Goal: Complete application form: Complete application form

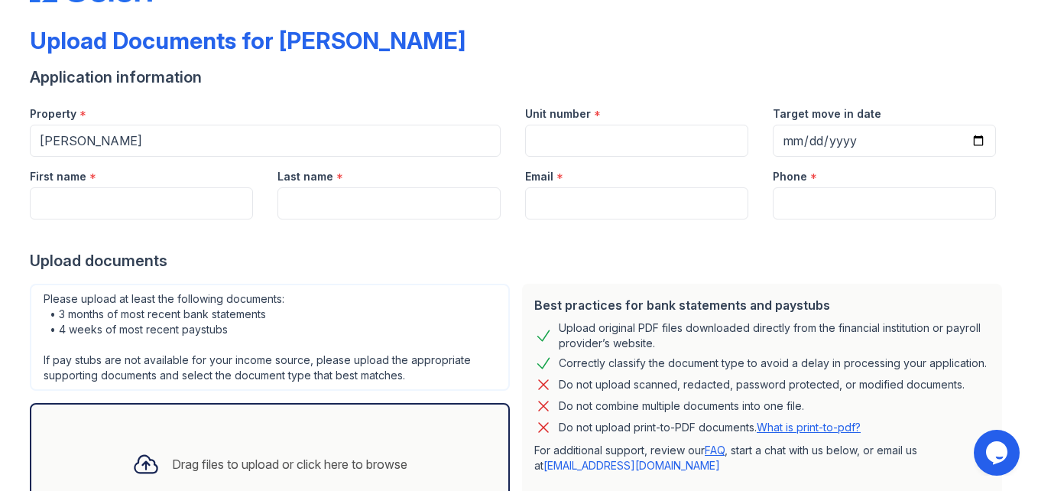
scroll to position [61, 0]
click at [590, 157] on input "Unit number" at bounding box center [636, 141] width 223 height 32
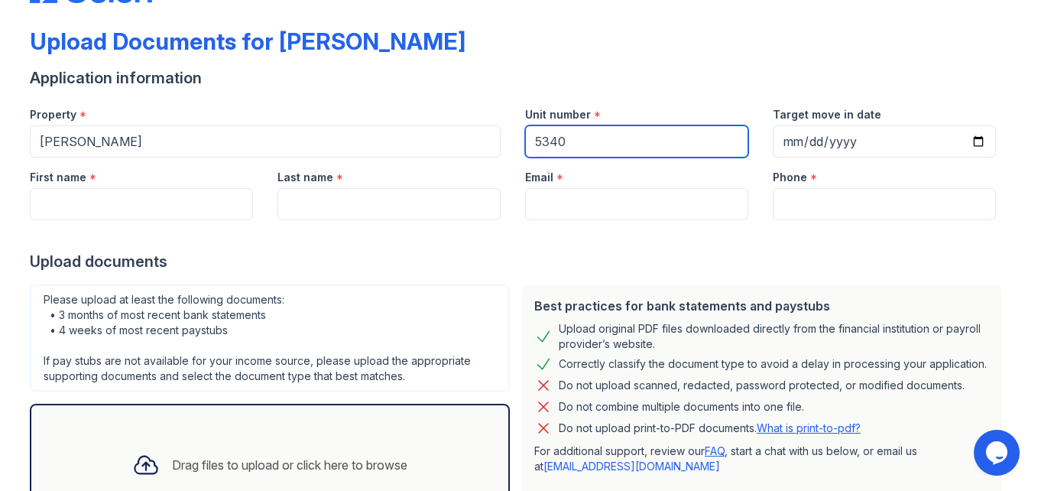
type input "5340"
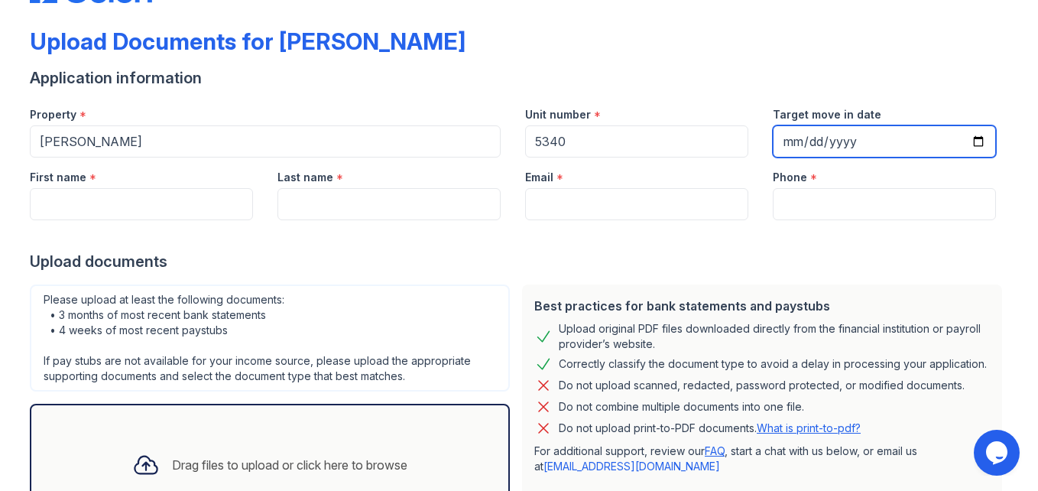
click at [794, 157] on input "Target move in date" at bounding box center [884, 141] width 223 height 32
type input "[DATE]"
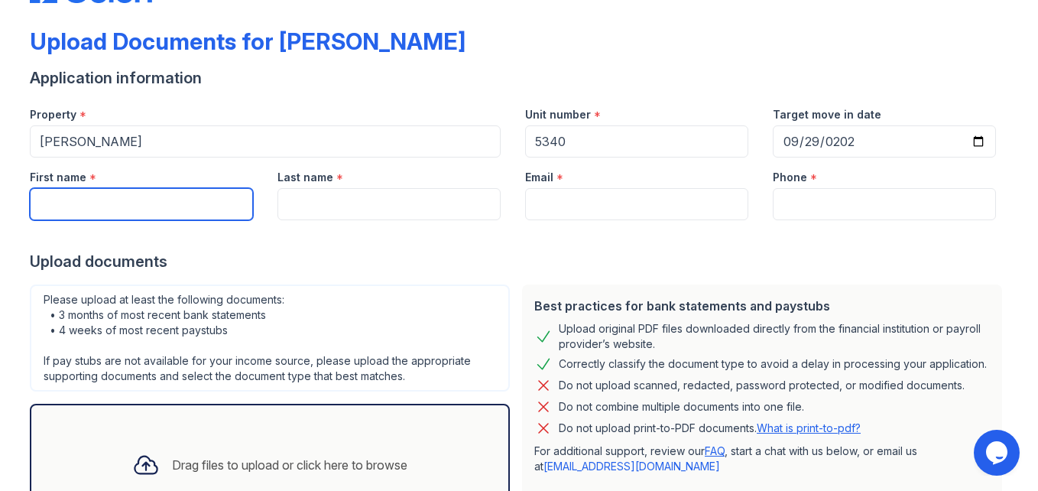
click at [116, 220] on input "First name" at bounding box center [141, 204] width 223 height 32
type input "Savannah"
type input "[PERSON_NAME]"
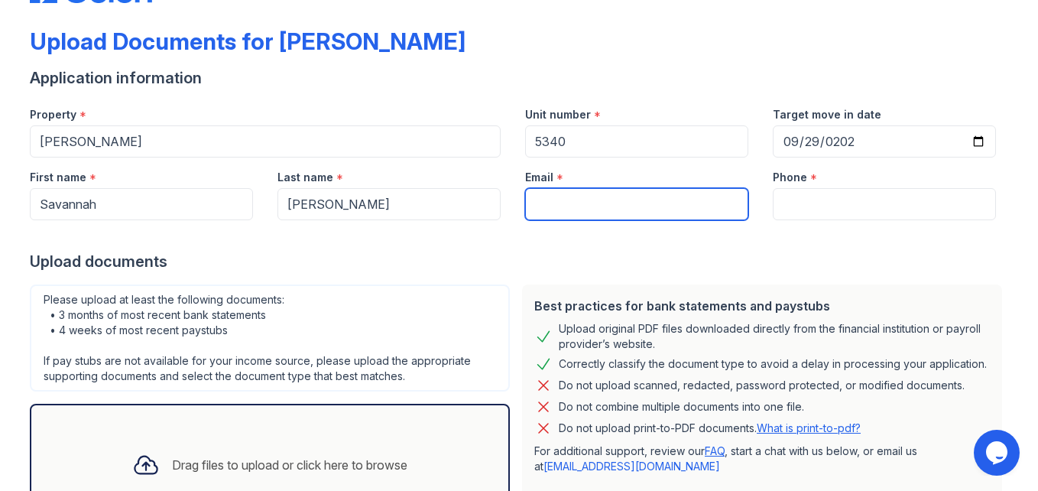
type input "[EMAIL_ADDRESS][DOMAIN_NAME]"
type input "[PHONE_NUMBER]"
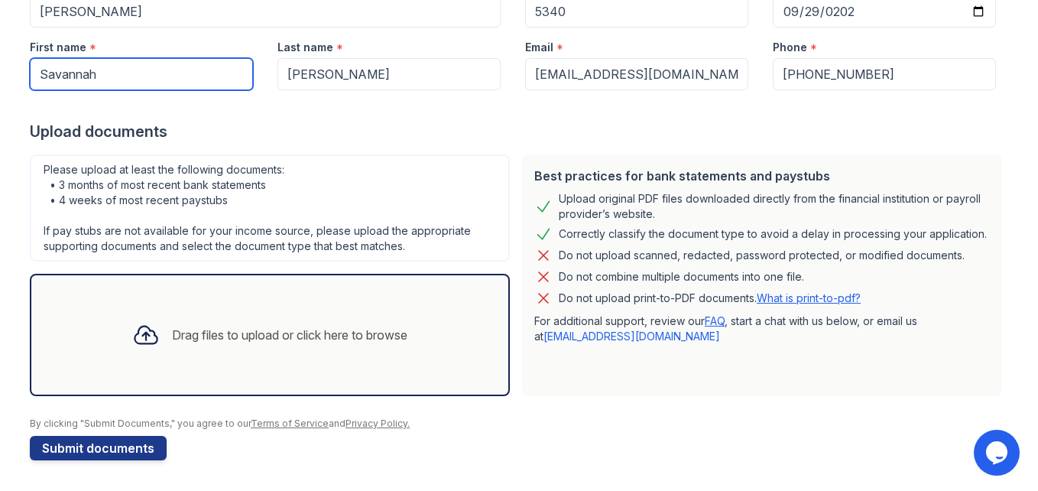
scroll to position [379, 0]
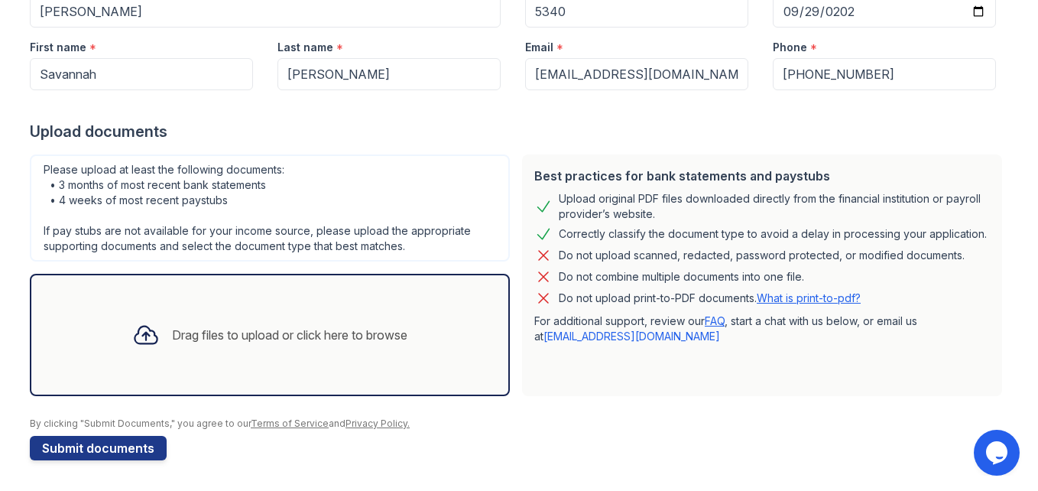
click at [206, 326] on div "Drag files to upload or click here to browse" at bounding box center [289, 335] width 235 height 18
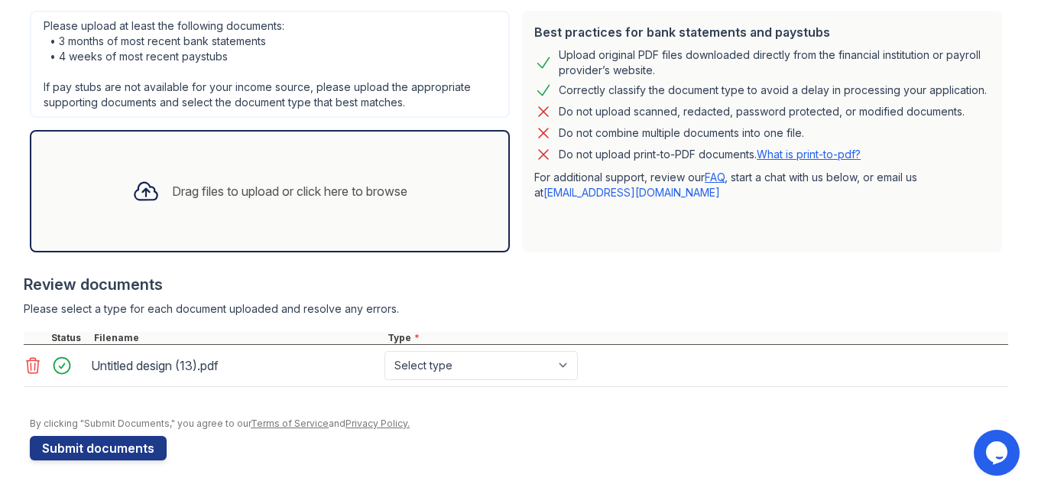
scroll to position [558, 0]
click at [42, 356] on icon at bounding box center [33, 365] width 18 height 18
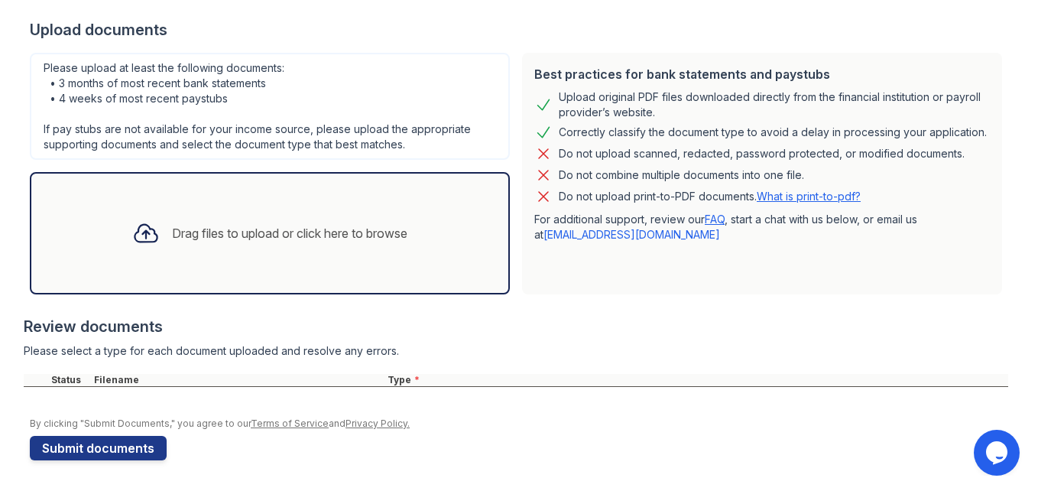
scroll to position [389, 0]
click at [126, 253] on div at bounding box center [146, 233] width 40 height 40
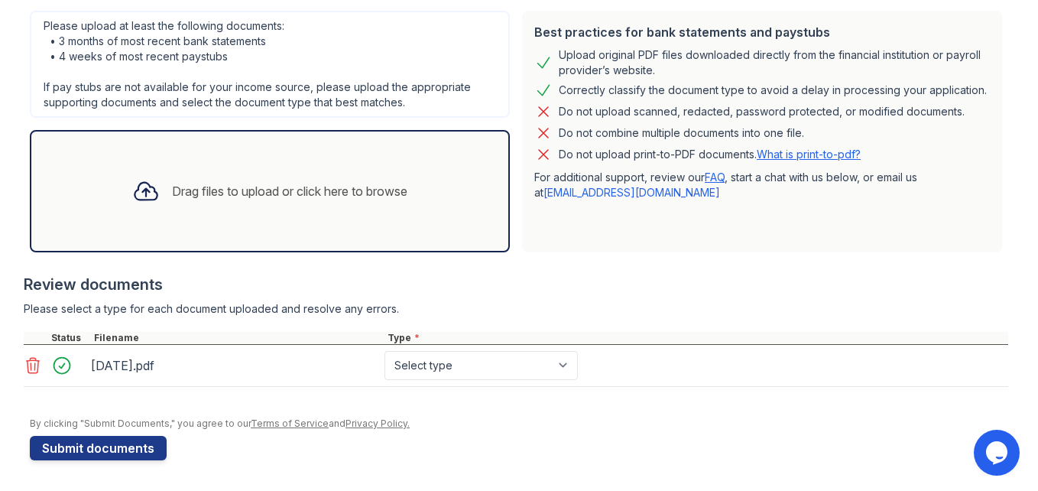
scroll to position [494, 0]
click at [172, 182] on div "Drag files to upload or click here to browse" at bounding box center [289, 191] width 235 height 18
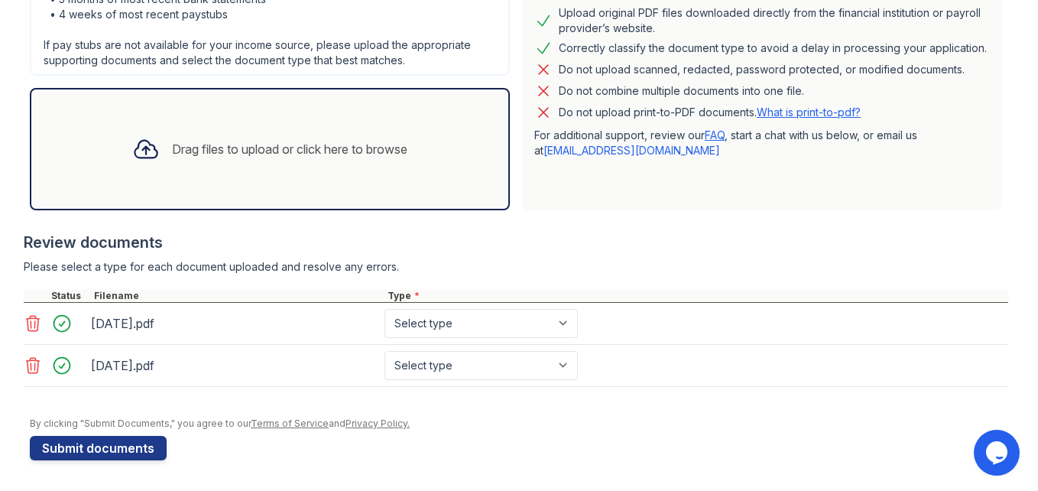
click at [126, 169] on div at bounding box center [146, 149] width 40 height 40
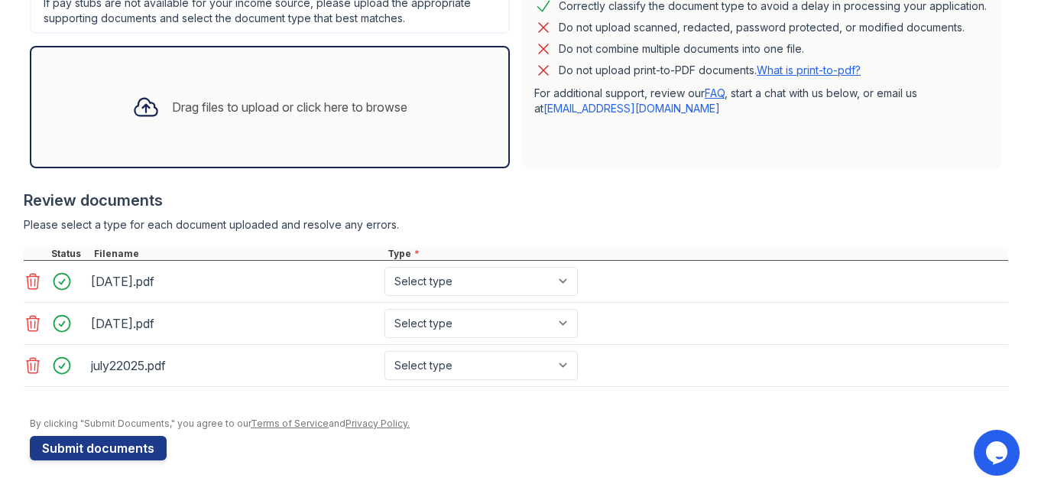
click at [203, 116] on div "Drag files to upload or click here to browse" at bounding box center [289, 107] width 235 height 18
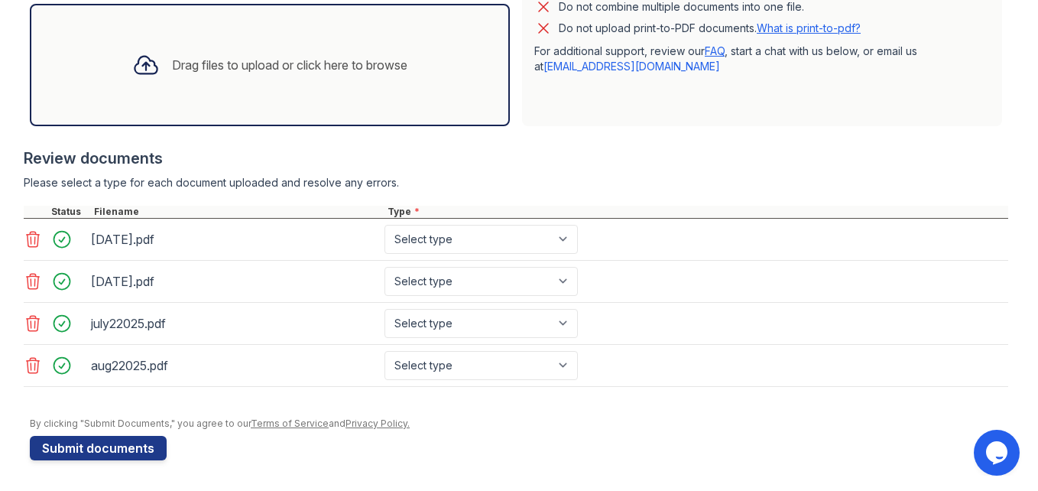
scroll to position [634, 0]
click at [252, 90] on div "Drag files to upload or click here to browse" at bounding box center [270, 65] width 480 height 122
click at [31, 373] on icon at bounding box center [33, 365] width 13 height 15
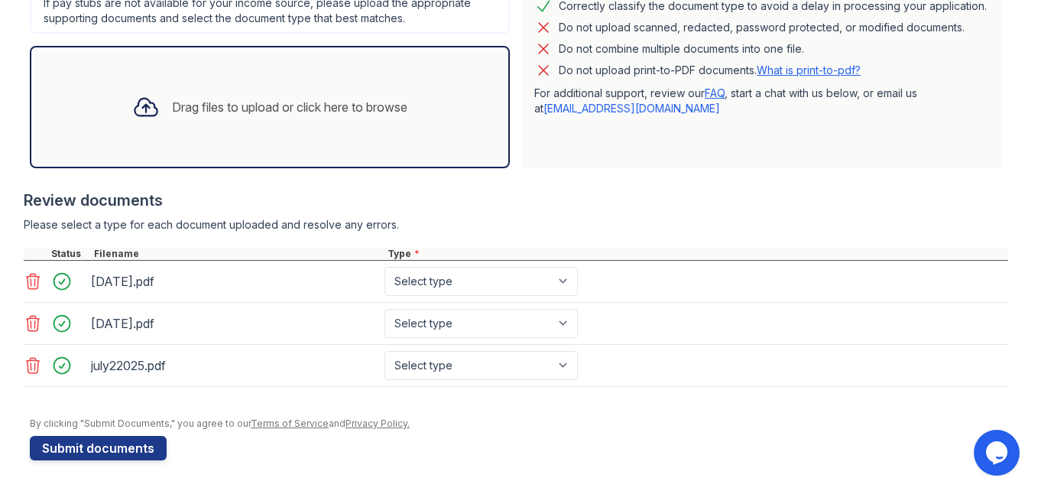
click at [202, 98] on div "Drag files to upload or click here to browse" at bounding box center [289, 107] width 235 height 18
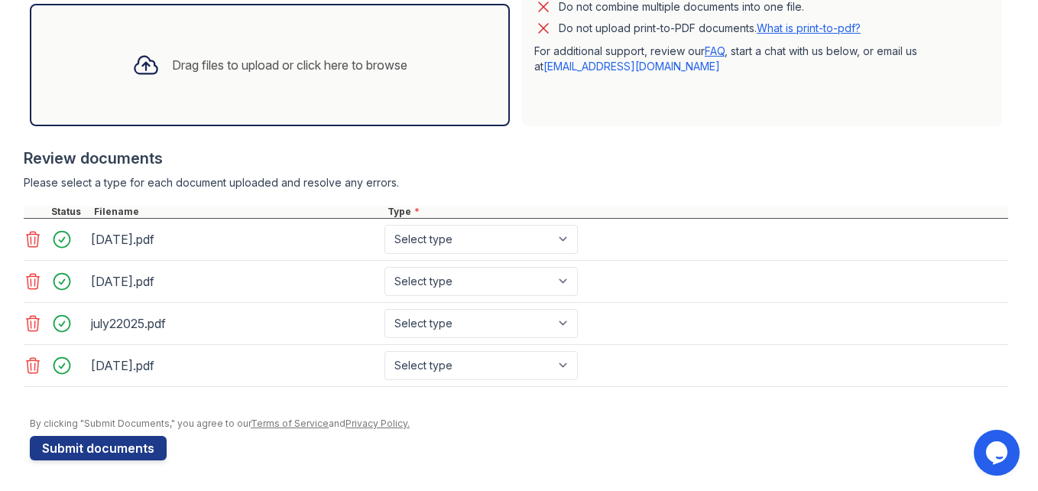
click at [298, 67] on div "Drag files to upload or click here to browse" at bounding box center [270, 65] width 300 height 52
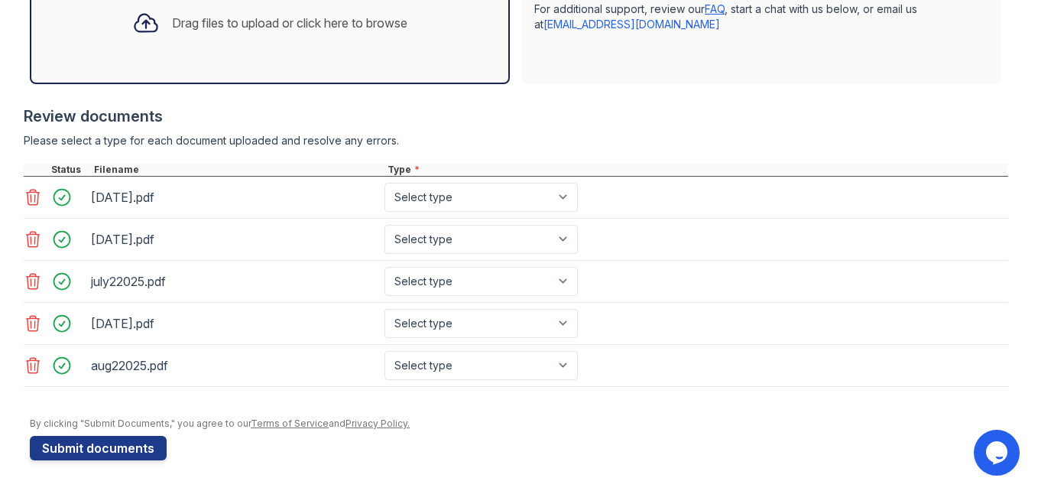
scroll to position [709, 0]
click at [210, 26] on div "Drag files to upload or click here to browse" at bounding box center [270, 23] width 480 height 122
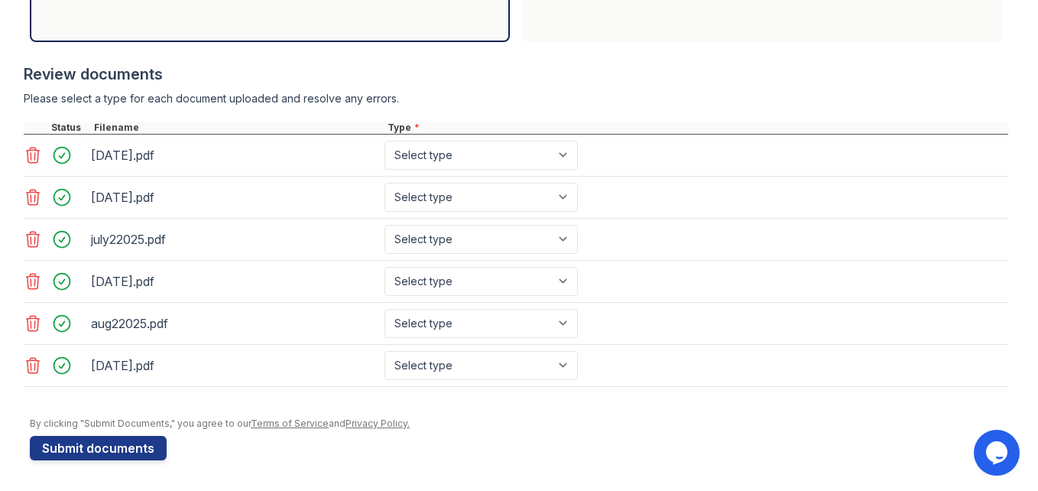
scroll to position [766, 0]
click at [578, 141] on select "Select type Paystub Bank Statement Offer Letter Tax Documents Benefit Award Let…" at bounding box center [480, 155] width 193 height 29
select select "bank_statement"
click at [474, 141] on select "Select type Paystub Bank Statement Offer Letter Tax Documents Benefit Award Let…" at bounding box center [480, 155] width 193 height 29
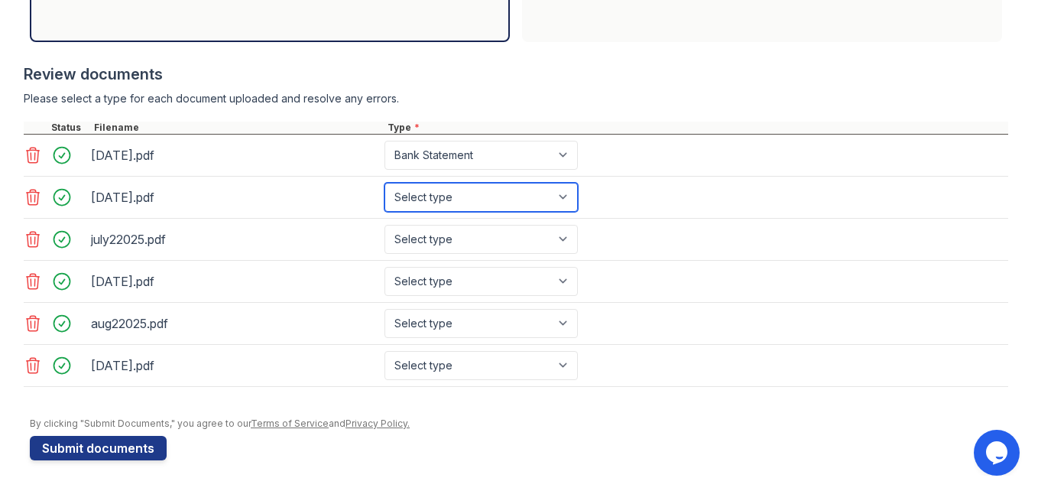
click at [569, 192] on select "Select type Paystub Bank Statement Offer Letter Tax Documents Benefit Award Let…" at bounding box center [480, 197] width 193 height 29
select select "bank_statement"
click at [474, 183] on select "Select type Paystub Bank Statement Offer Letter Tax Documents Benefit Award Let…" at bounding box center [480, 197] width 193 height 29
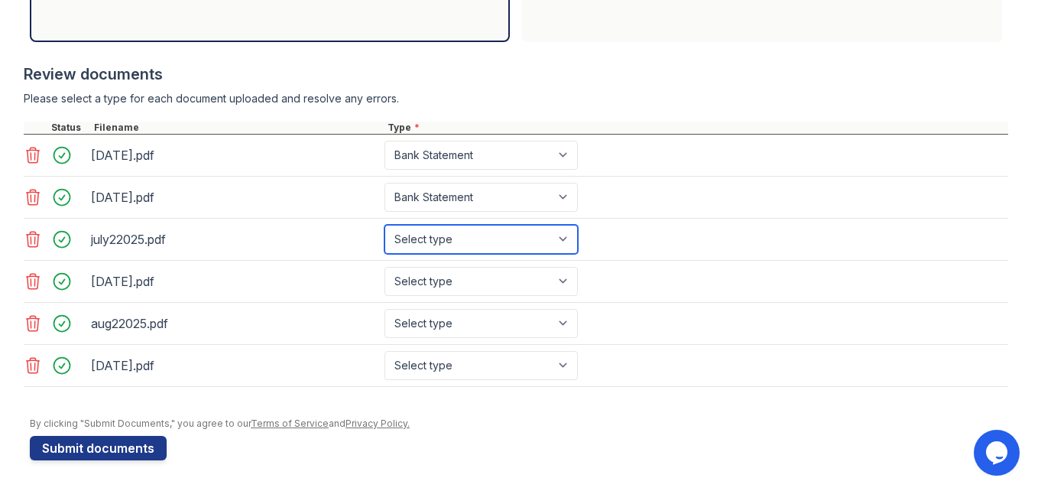
click at [571, 240] on select "Select type Paystub Bank Statement Offer Letter Tax Documents Benefit Award Let…" at bounding box center [480, 239] width 193 height 29
select select "bank_statement"
click at [474, 225] on select "Select type Paystub Bank Statement Offer Letter Tax Documents Benefit Award Let…" at bounding box center [480, 239] width 193 height 29
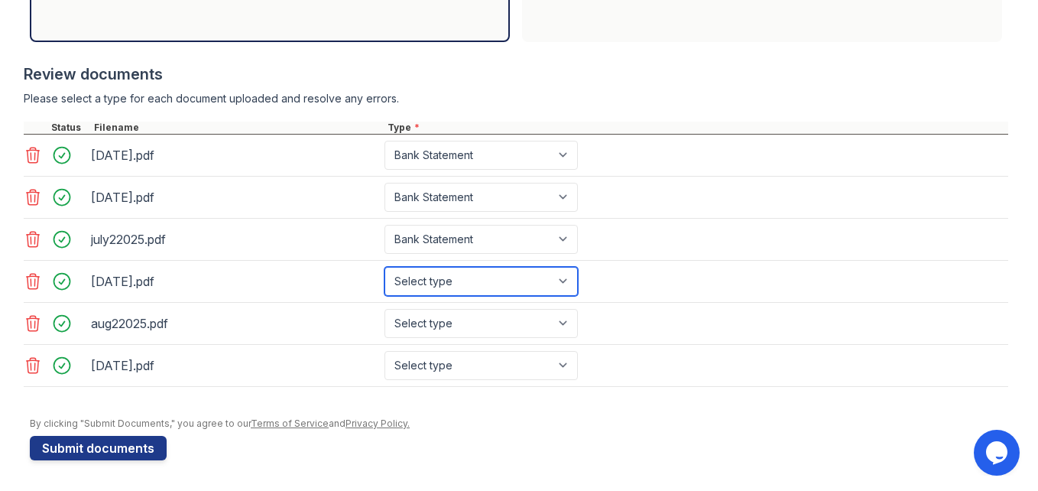
click at [578, 287] on select "Select type Paystub Bank Statement Offer Letter Tax Documents Benefit Award Let…" at bounding box center [480, 281] width 193 height 29
select select "bank_statement"
click at [474, 271] on select "Select type Paystub Bank Statement Offer Letter Tax Documents Benefit Award Let…" at bounding box center [480, 281] width 193 height 29
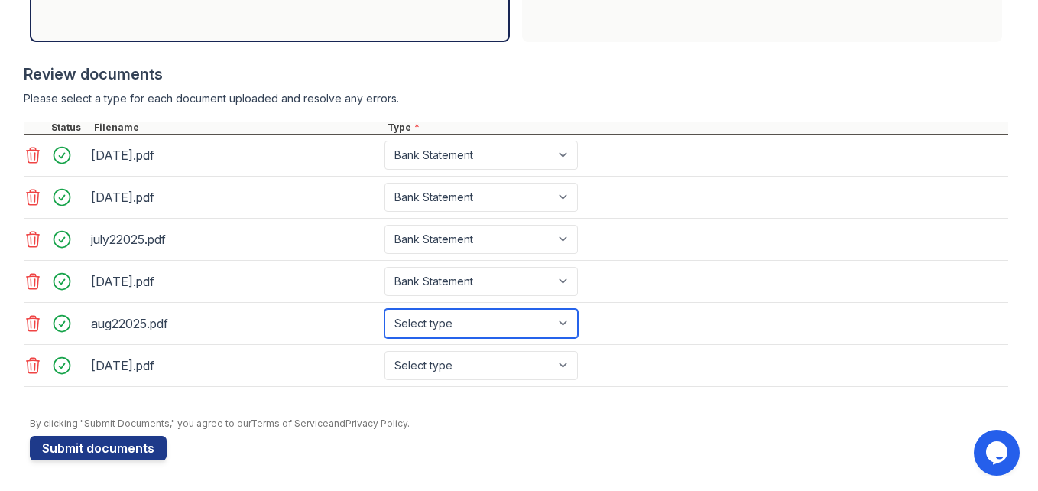
click at [574, 338] on select "Select type Paystub Bank Statement Offer Letter Tax Documents Benefit Award Let…" at bounding box center [480, 323] width 193 height 29
select select "bank_statement"
click at [474, 322] on select "Select type Paystub Bank Statement Offer Letter Tax Documents Benefit Award Let…" at bounding box center [480, 323] width 193 height 29
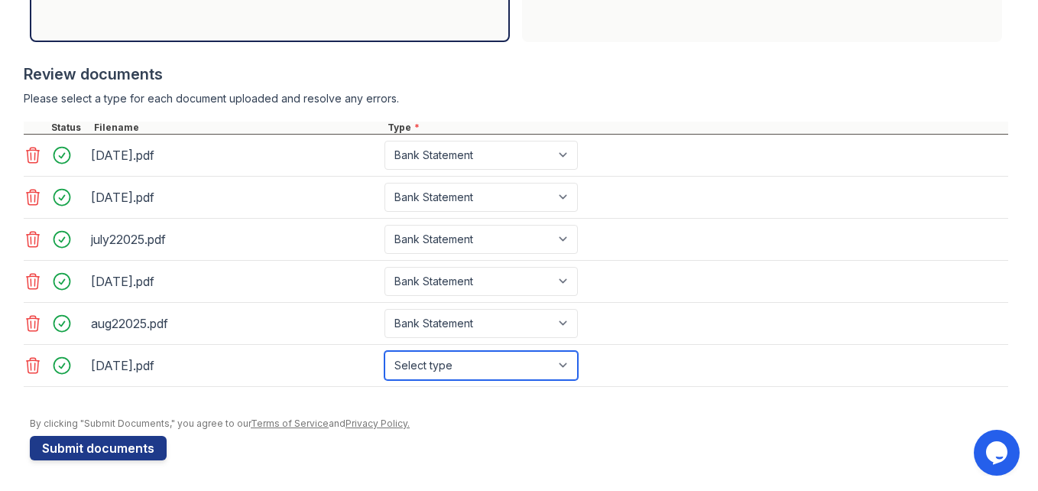
click at [570, 380] on select "Select type Paystub Bank Statement Offer Letter Tax Documents Benefit Award Let…" at bounding box center [480, 365] width 193 height 29
select select "bank_statement"
click at [474, 374] on select "Select type Paystub Bank Statement Offer Letter Tax Documents Benefit Award Let…" at bounding box center [480, 365] width 193 height 29
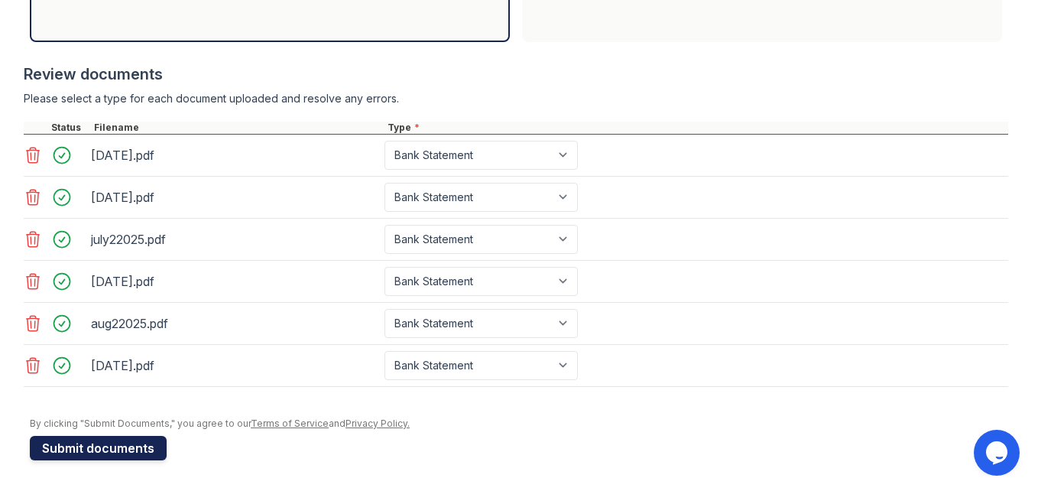
click at [144, 436] on button "Submit documents" at bounding box center [98, 448] width 137 height 24
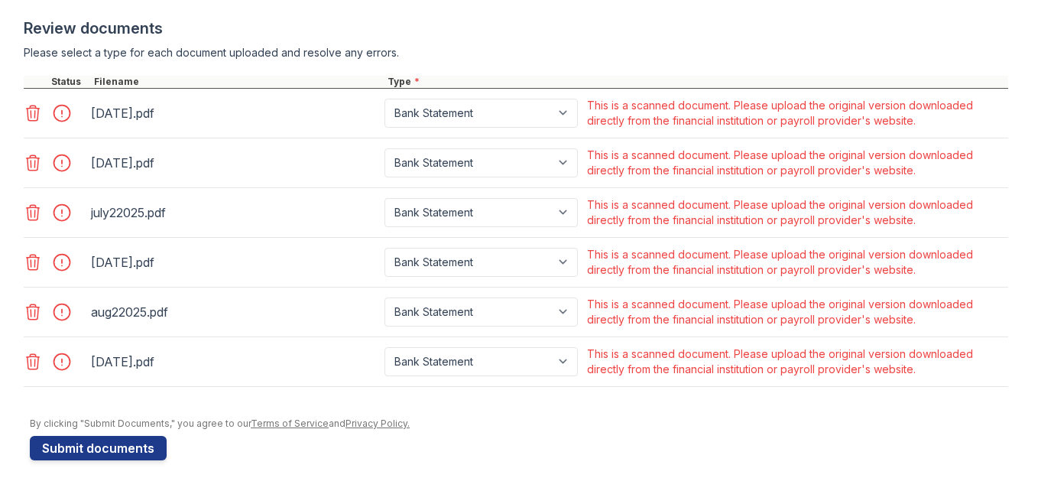
scroll to position [769, 0]
click at [31, 121] on icon at bounding box center [33, 112] width 13 height 15
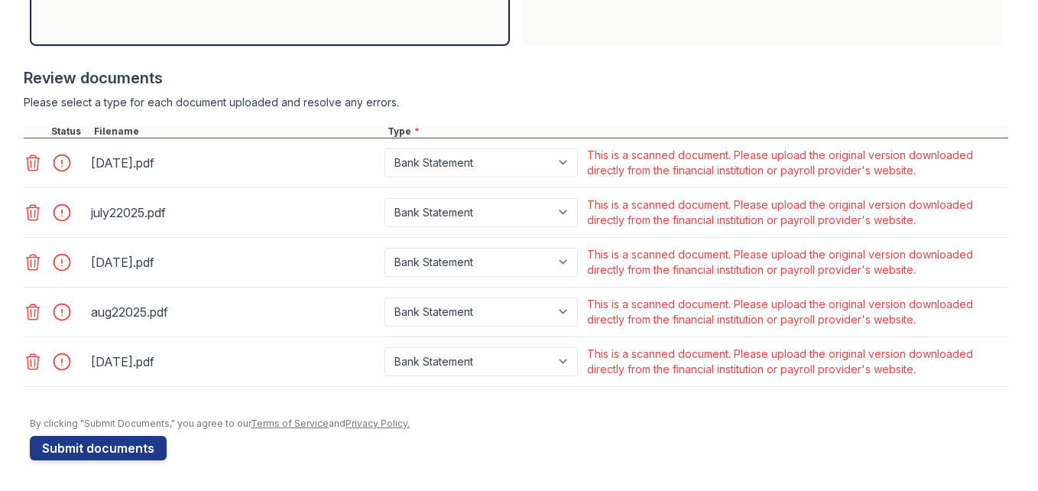
click at [31, 170] on icon at bounding box center [33, 162] width 13 height 15
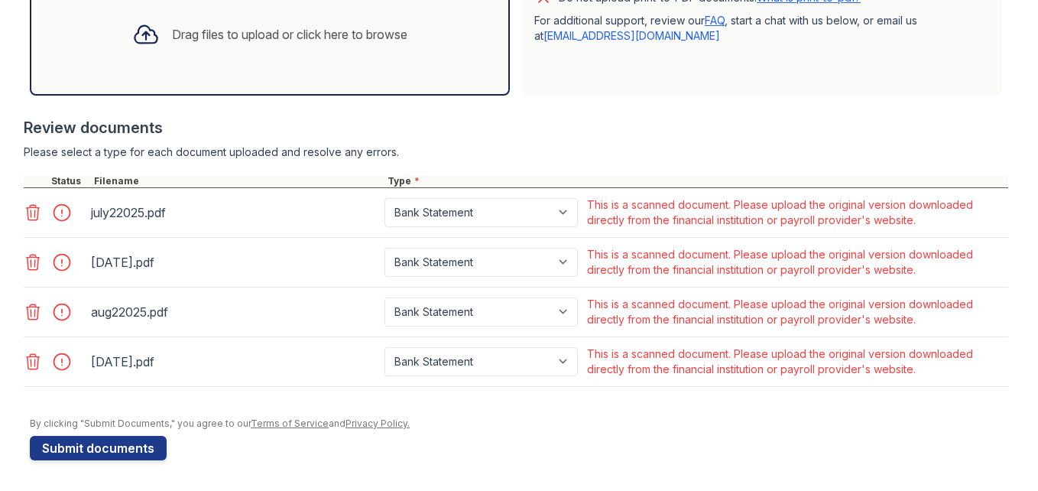
click at [31, 205] on icon at bounding box center [33, 212] width 13 height 15
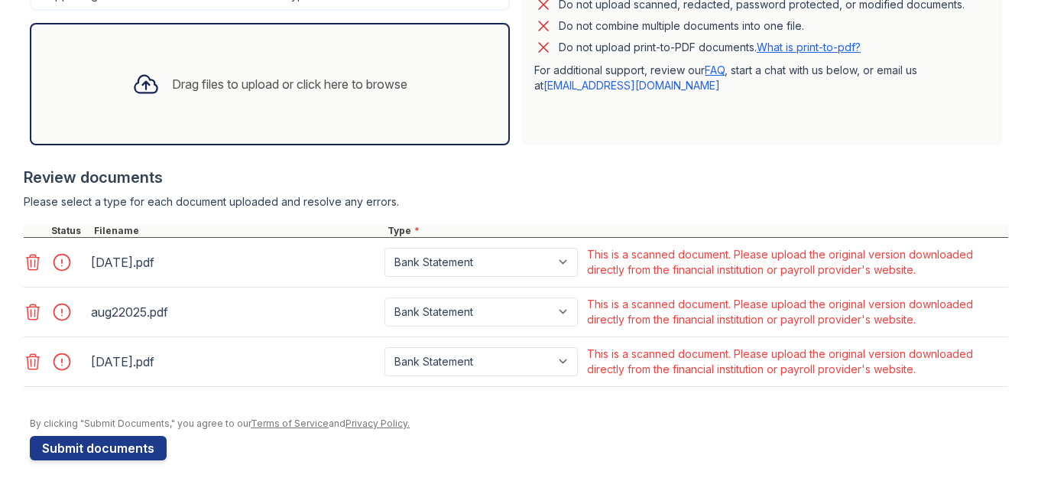
click at [31, 254] on icon at bounding box center [33, 261] width 13 height 15
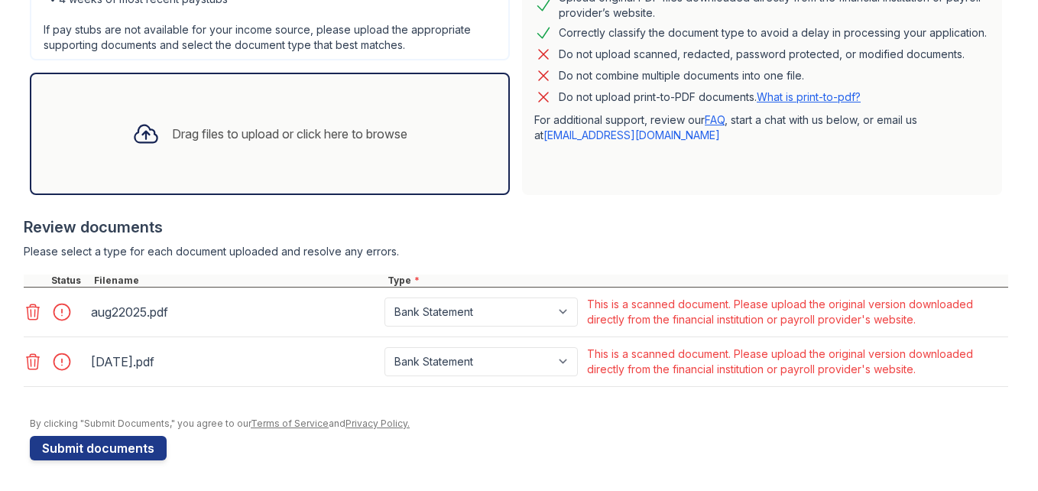
click at [31, 303] on icon at bounding box center [33, 312] width 18 height 18
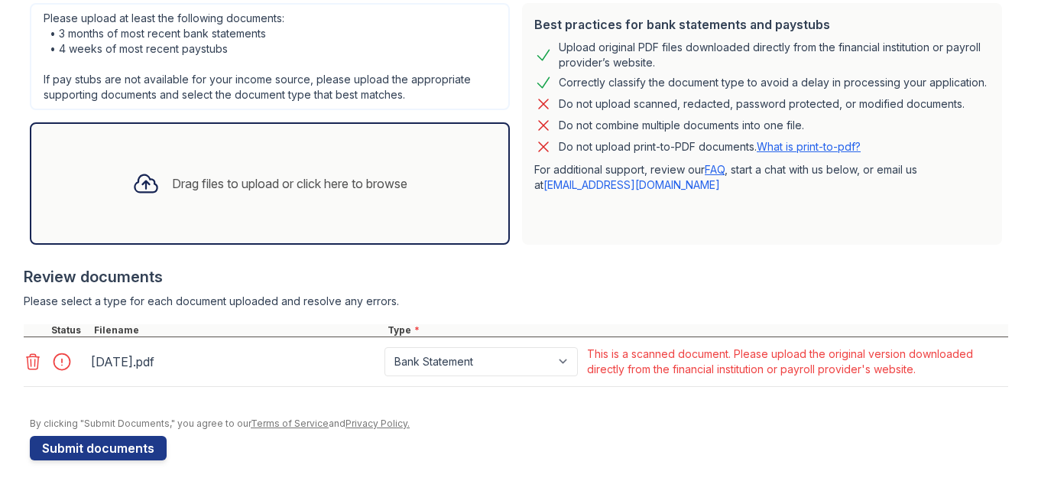
scroll to position [659, 0]
click at [31, 266] on div "Review documents" at bounding box center [516, 276] width 984 height 21
click at [38, 352] on icon at bounding box center [33, 361] width 18 height 18
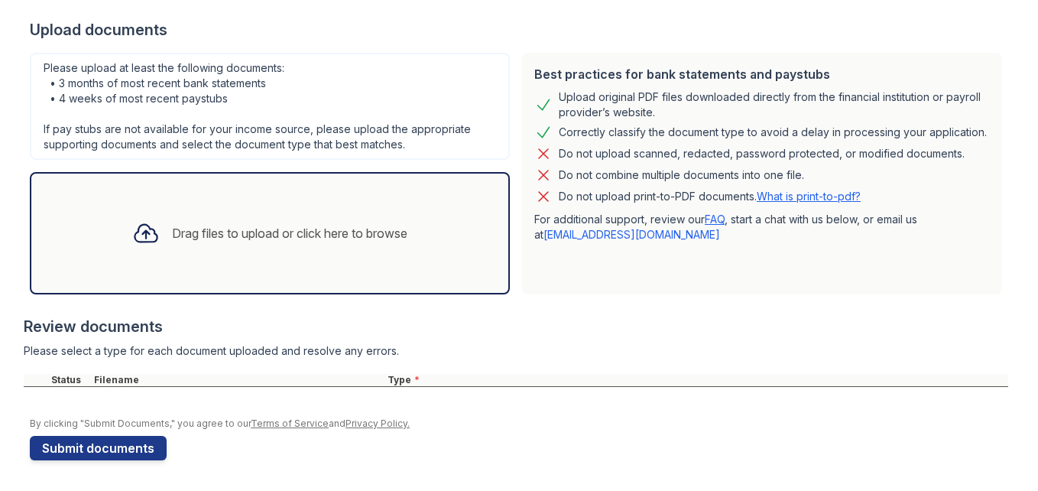
scroll to position [559, 0]
click at [193, 207] on div "Drag files to upload or click here to browse" at bounding box center [270, 233] width 300 height 52
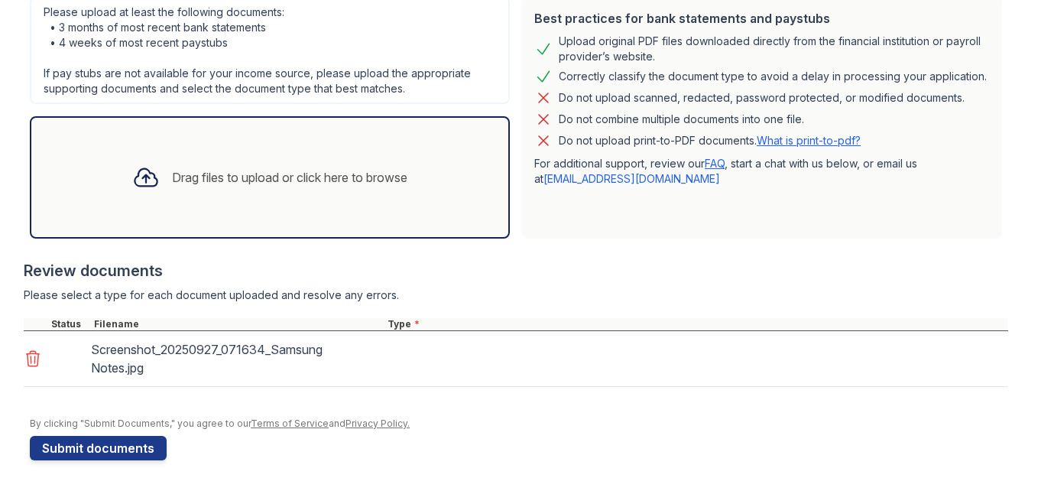
scroll to position [629, 0]
click at [36, 351] on icon at bounding box center [33, 358] width 13 height 15
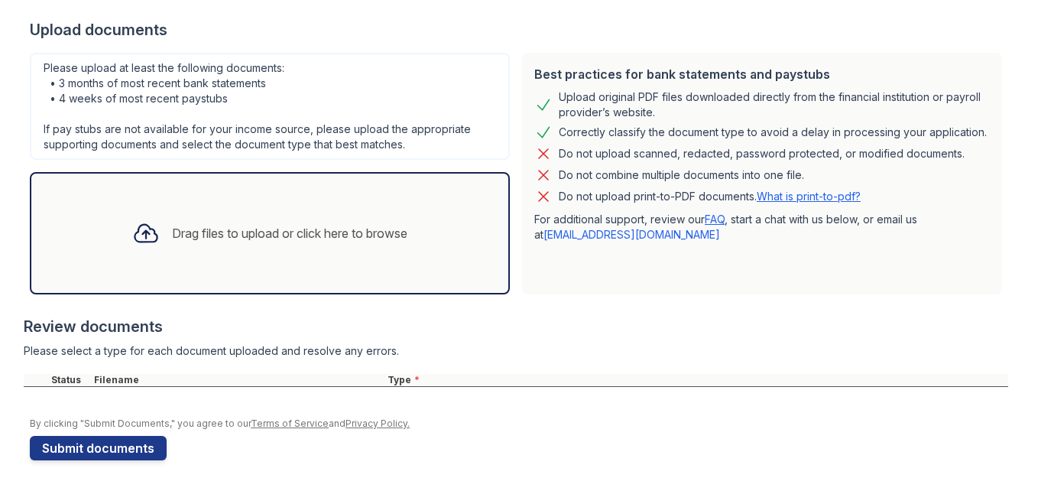
scroll to position [559, 0]
click at [235, 218] on div "Drag files to upload or click here to browse" at bounding box center [270, 233] width 480 height 122
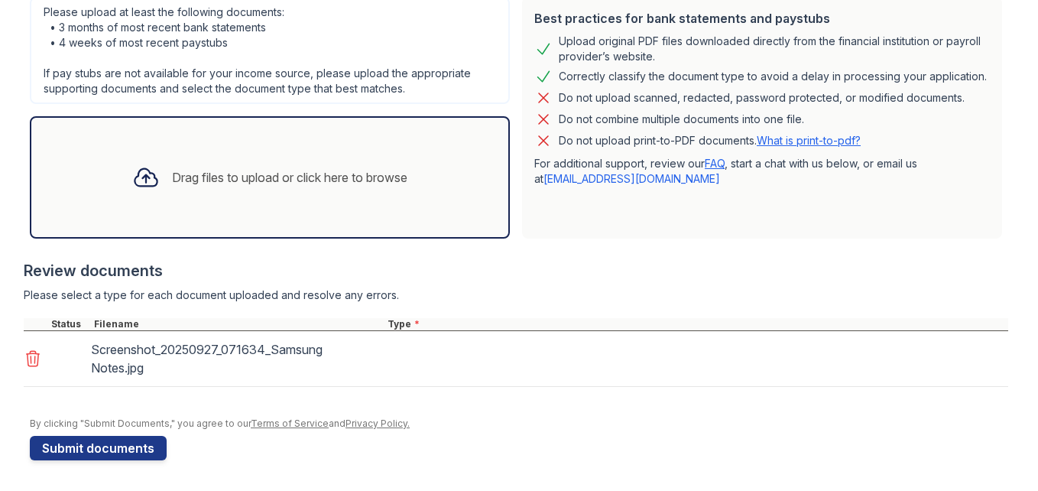
scroll to position [629, 0]
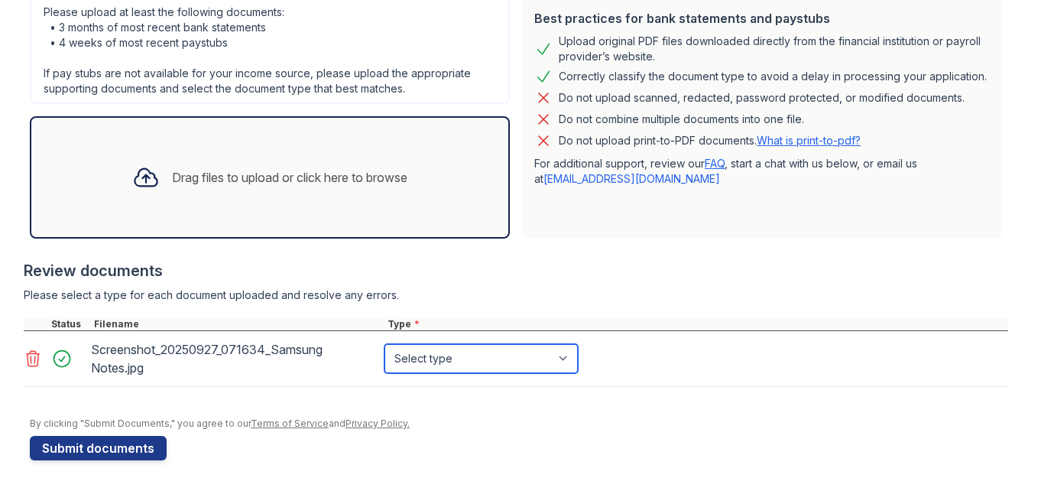
click at [578, 344] on select "Select type Paystub Bank Statement Offer Letter Tax Documents Benefit Award Let…" at bounding box center [480, 358] width 193 height 29
select select "bank_statement"
click at [474, 344] on select "Select type Paystub Bank Statement Offer Letter Tax Documents Benefit Award Let…" at bounding box center [480, 358] width 193 height 29
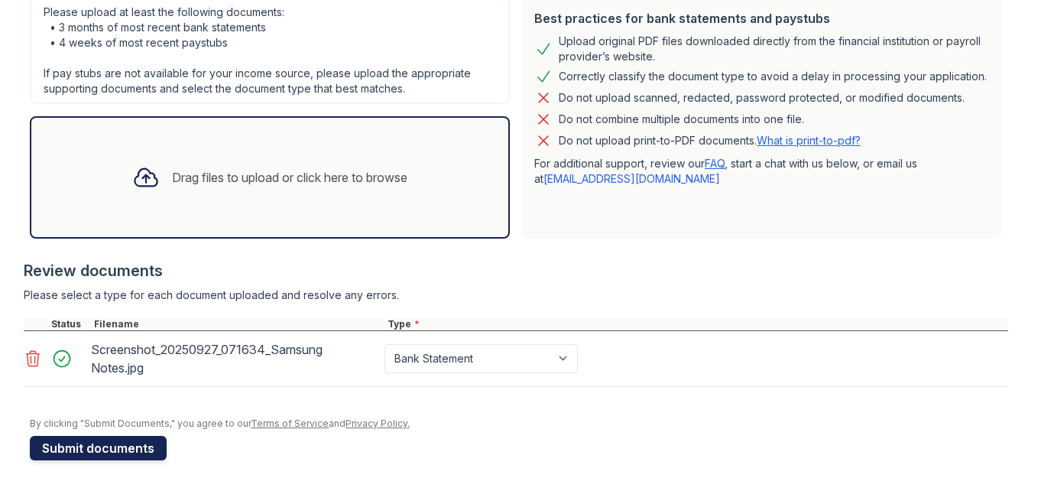
click at [55, 436] on button "Submit documents" at bounding box center [98, 448] width 137 height 24
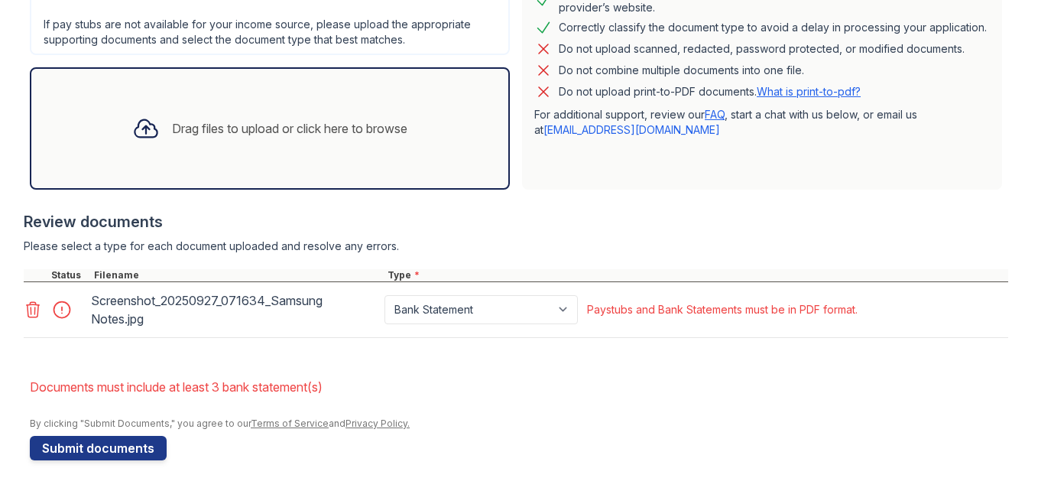
scroll to position [690, 0]
click at [40, 300] on icon at bounding box center [33, 309] width 18 height 18
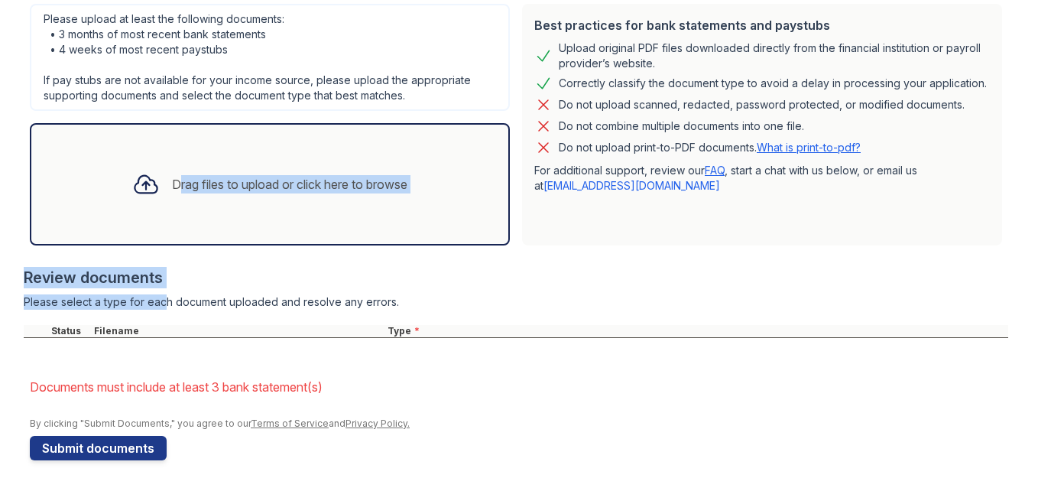
scroll to position [468, 0]
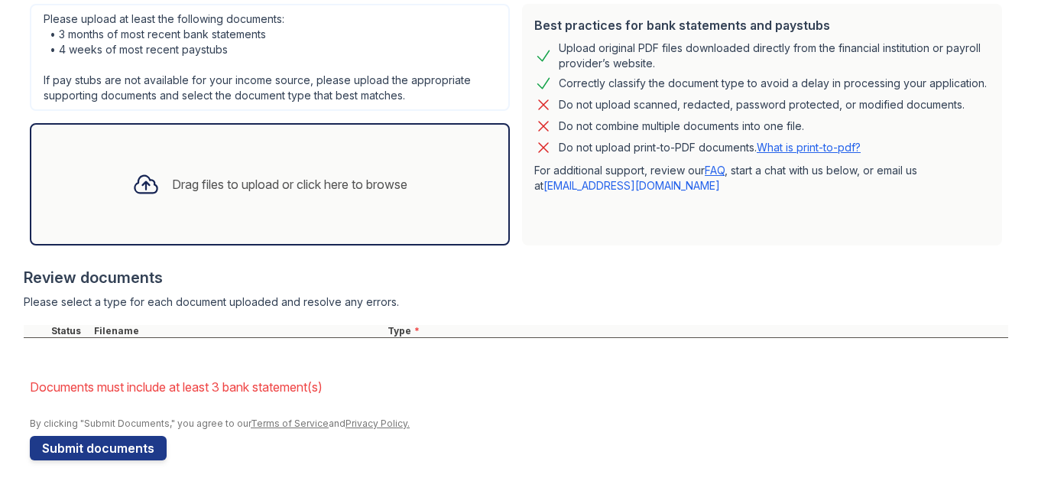
click at [451, 98] on div "Please upload at least the following documents: • 3 months of most recent bank …" at bounding box center [270, 57] width 480 height 107
click at [120, 210] on div "Drag files to upload or click here to browse" at bounding box center [270, 184] width 300 height 52
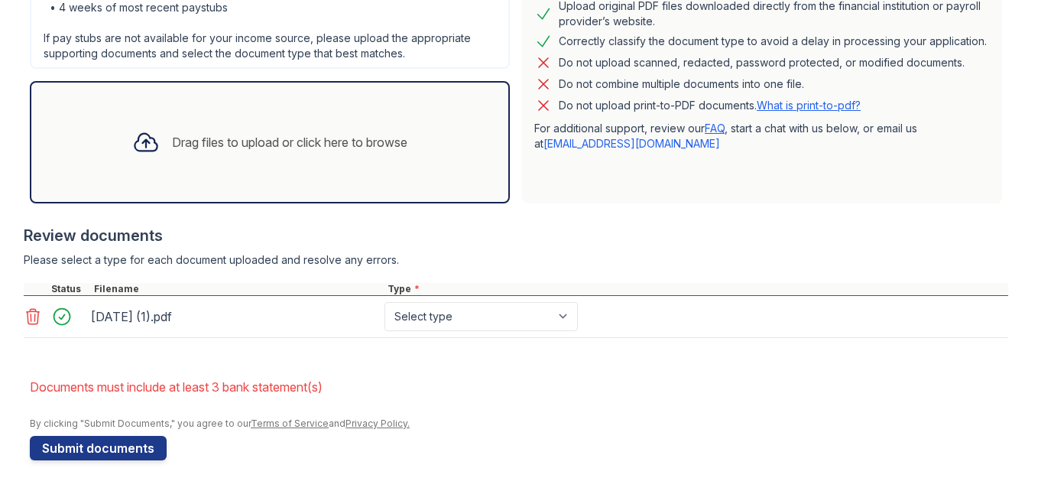
scroll to position [672, 0]
click at [578, 302] on select "Select type Paystub Bank Statement Offer Letter Tax Documents Benefit Award Let…" at bounding box center [480, 316] width 193 height 29
select select "bank_statement"
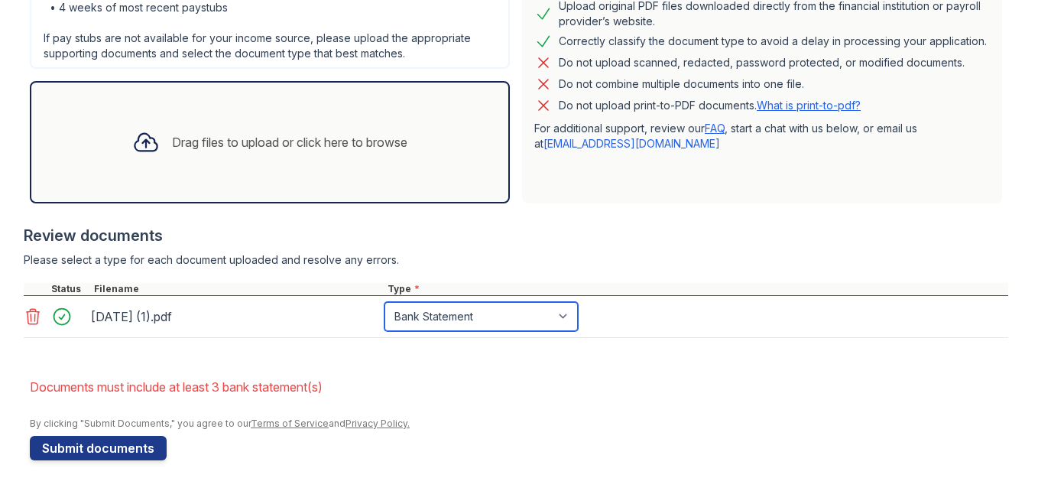
click at [474, 302] on select "Select type Paystub Bank Statement Offer Letter Tax Documents Benefit Award Let…" at bounding box center [480, 316] width 193 height 29
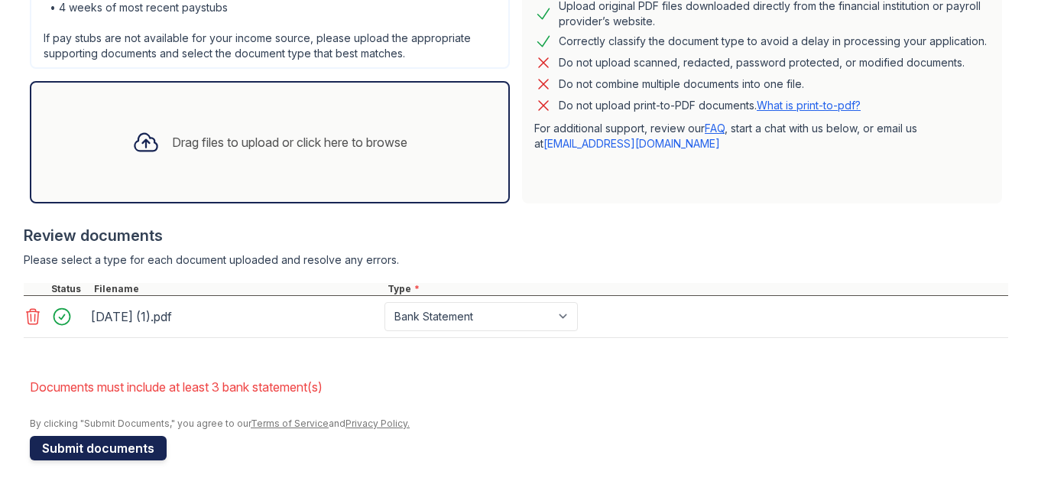
click at [134, 443] on button "Submit documents" at bounding box center [98, 448] width 137 height 24
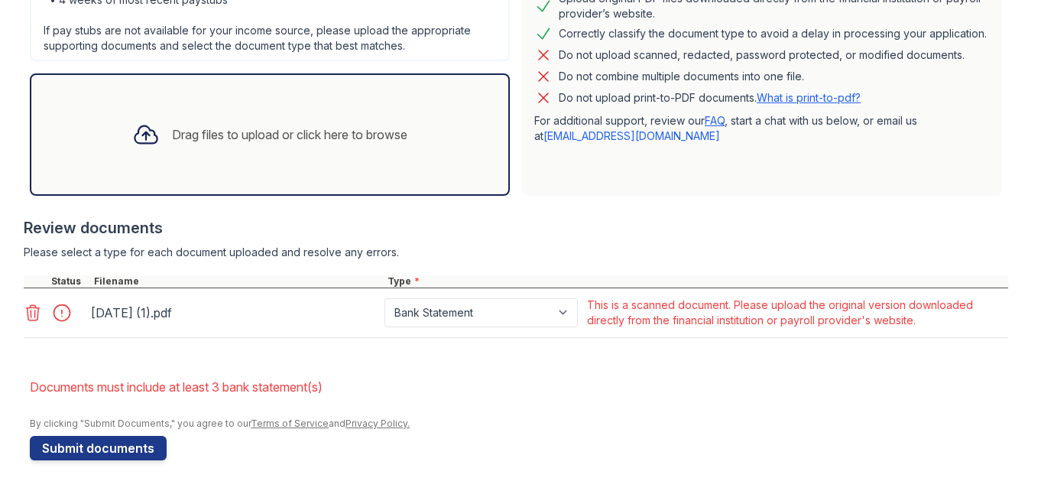
scroll to position [685, 0]
click at [33, 303] on icon at bounding box center [33, 312] width 18 height 18
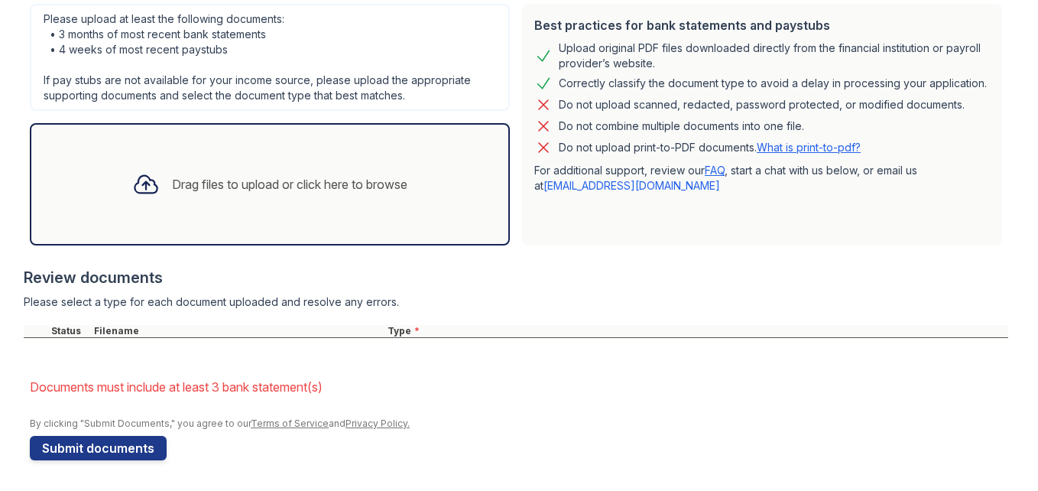
scroll to position [620, 0]
